Goal: Task Accomplishment & Management: Manage account settings

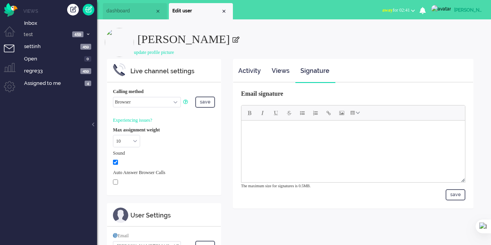
select select "browser"
click at [123, 14] on li "dashboard" at bounding box center [135, 11] width 64 height 16
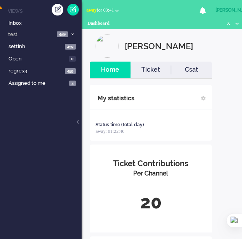
scroll to position [0, 18]
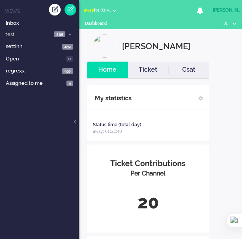
click at [232, 23] on div "Dashboard X" at bounding box center [160, 24] width 163 height 10
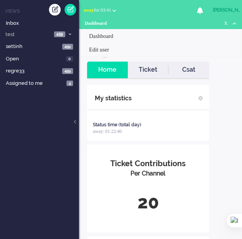
click at [215, 9] on div "[PERSON_NAME]" at bounding box center [227, 10] width 29 height 8
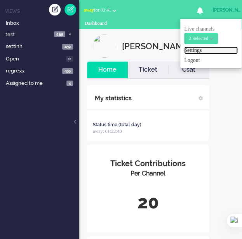
click at [196, 47] on link "Settings" at bounding box center [211, 51] width 54 height 8
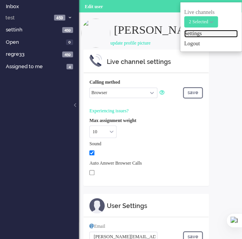
scroll to position [17, 0]
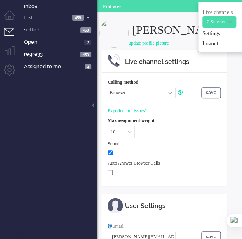
click at [189, 135] on div "10 0 1 2 3 4 5 6 7 8 9 10 11 12 13 14 15 16 17 18 19 20 10" at bounding box center [153, 132] width 91 height 13
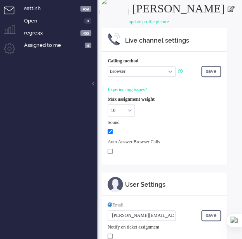
scroll to position [0, 0]
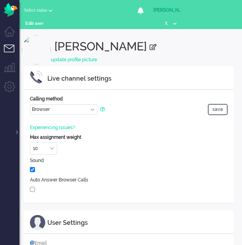
select select "browser"
click at [57, 10] on b "button" at bounding box center [55, 10] width 4 height 3
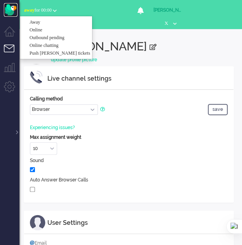
click at [9, 5] on img "Omnidesk" at bounding box center [11, 10] width 14 height 14
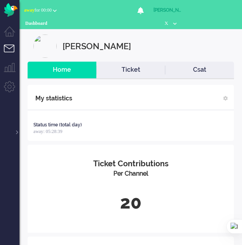
click at [226, 98] on span at bounding box center [225, 98] width 5 height 5
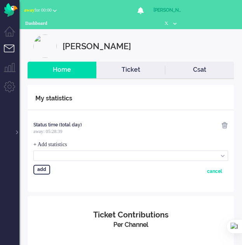
click at [224, 125] on img at bounding box center [224, 125] width 7 height 7
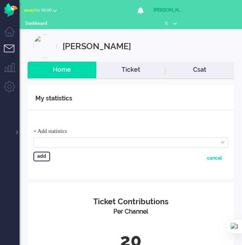
click at [131, 75] on li "Ticket" at bounding box center [130, 70] width 69 height 17
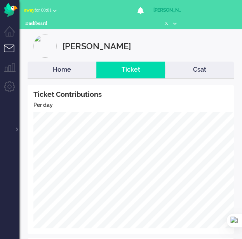
click at [222, 69] on link "Csat" at bounding box center [199, 70] width 69 height 9
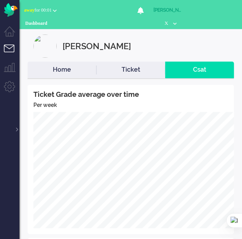
click at [69, 76] on li "Home" at bounding box center [62, 70] width 69 height 17
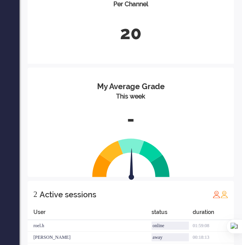
scroll to position [175, 0]
